Goal: Information Seeking & Learning: Learn about a topic

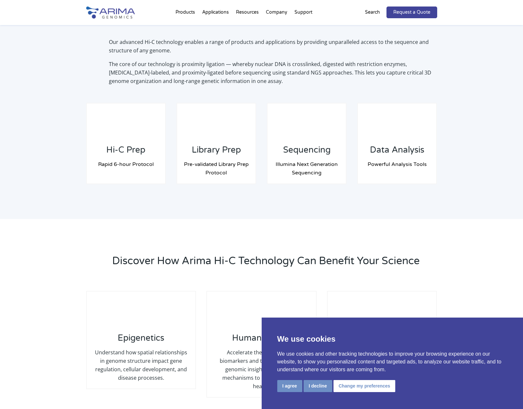
scroll to position [484, 0]
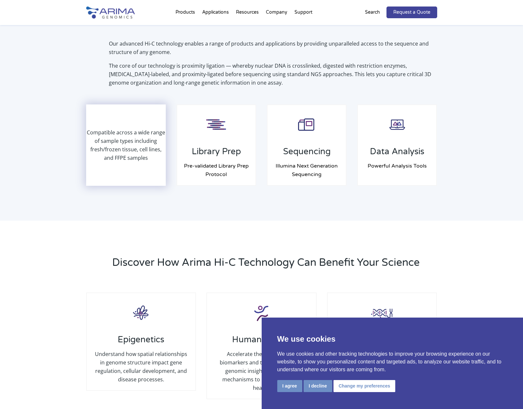
click at [114, 128] on p "Compatible across a wide range of sample types including fresh/frozen tissue, c…" at bounding box center [126, 145] width 79 height 34
drag, startPoint x: 109, startPoint y: 134, endPoint x: 156, endPoint y: 153, distance: 51.4
click at [156, 153] on p "Compatible across a wide range of sample types including fresh/frozen tissue, c…" at bounding box center [126, 145] width 79 height 34
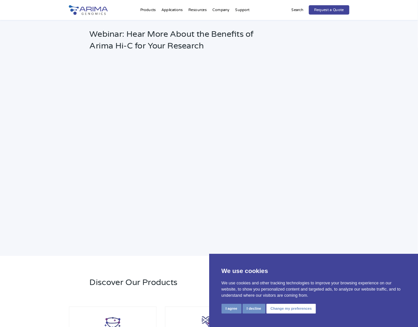
scroll to position [907, 0]
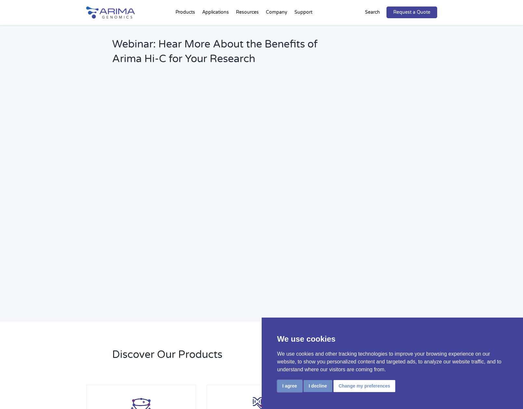
click at [294, 388] on button "I agree" at bounding box center [289, 386] width 25 height 12
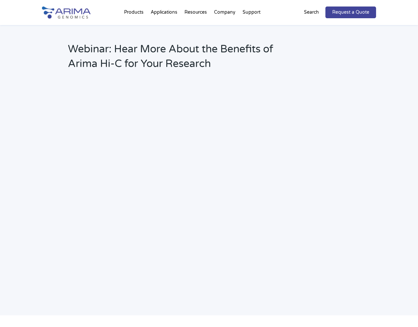
scroll to position [969, 0]
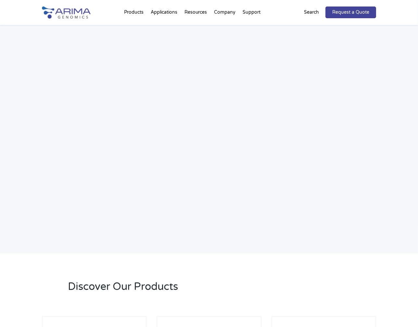
click at [111, 252] on div "Webinar: Hear More About the Benefits of Arima Hi-C for Your Research" at bounding box center [209, 104] width 418 height 300
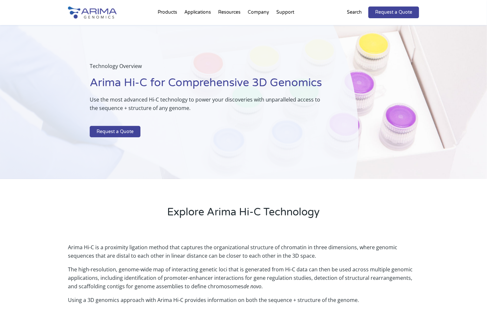
scroll to position [0, 0]
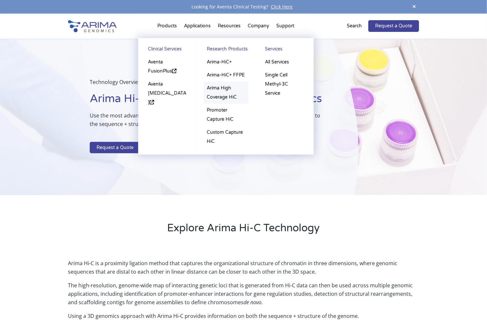
click at [232, 100] on link "Arima High Coverage HiC" at bounding box center [226, 93] width 45 height 22
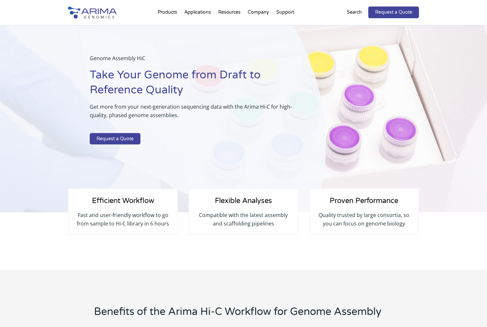
scroll to position [13, 0]
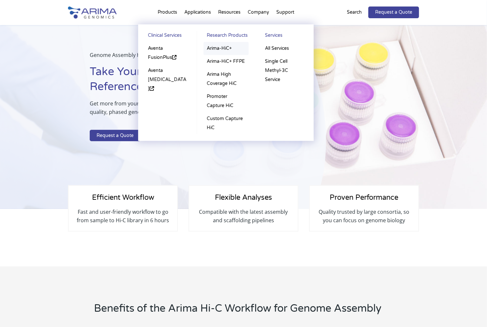
click at [224, 50] on link "Arima-HiC+" at bounding box center [226, 48] width 45 height 13
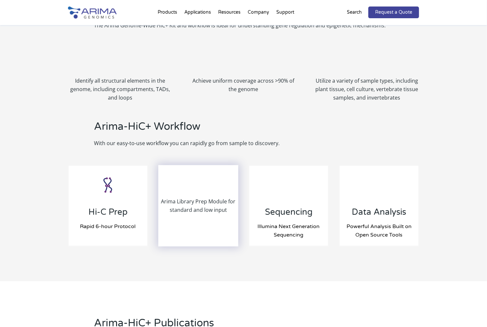
scroll to position [595, 0]
click at [205, 200] on p "Arima Library Prep Module for standard and low input" at bounding box center [198, 205] width 79 height 17
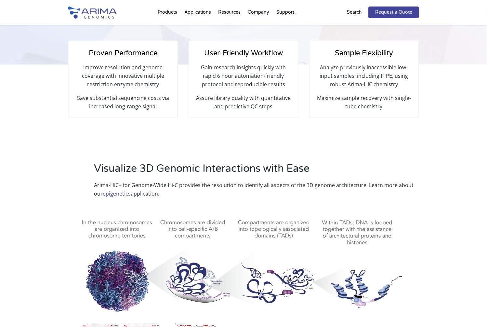
scroll to position [0, 0]
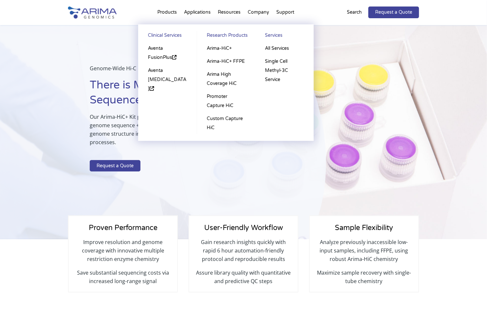
click at [164, 14] on li "Products Clinical Services Aventa FusionPlus Aventa [MEDICAL_DATA] Research Pro…" at bounding box center [167, 14] width 27 height 22
click at [220, 83] on link "Arima High Coverage HiC" at bounding box center [226, 79] width 45 height 22
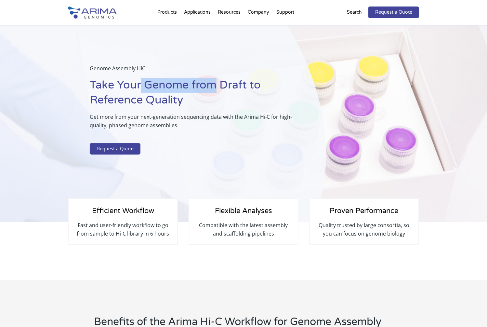
drag, startPoint x: 201, startPoint y: 84, endPoint x: 128, endPoint y: 83, distance: 72.5
click at [141, 84] on h1 "Take Your Genome from Draft to Reference Quality" at bounding box center [192, 95] width 204 height 35
click at [126, 83] on h1 "Take Your Genome from Draft to Reference Quality" at bounding box center [192, 95] width 204 height 35
drag, startPoint x: 184, startPoint y: 88, endPoint x: 225, endPoint y: 89, distance: 41.3
click at [224, 89] on h1 "Take Your Genome from Draft to Reference Quality" at bounding box center [192, 95] width 204 height 35
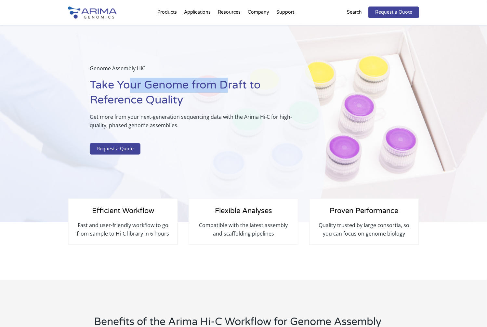
click at [225, 89] on h1 "Take Your Genome from Draft to Reference Quality" at bounding box center [192, 95] width 204 height 35
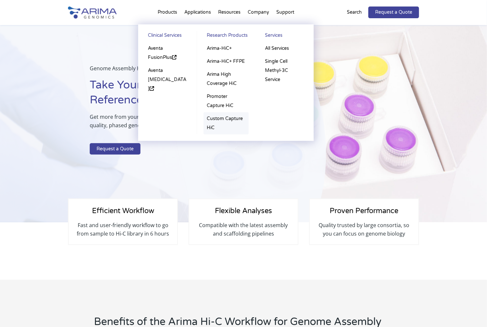
click at [223, 119] on link "Custom Capture HiC" at bounding box center [226, 123] width 45 height 22
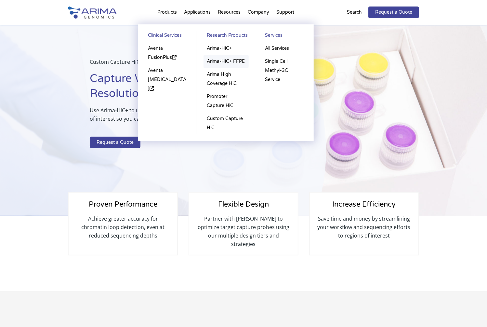
click at [219, 64] on link "Arima-HiC+ FFPE" at bounding box center [226, 61] width 45 height 13
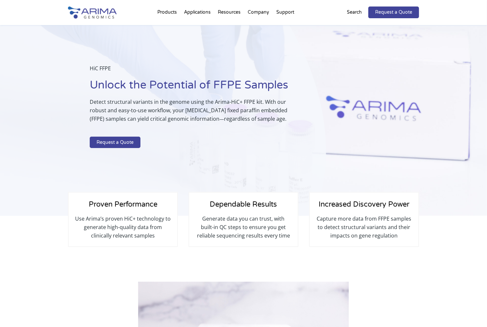
click at [316, 14] on div "Request a Quote Search" at bounding box center [366, 13] width 105 height 12
